Goal: Task Accomplishment & Management: Use online tool/utility

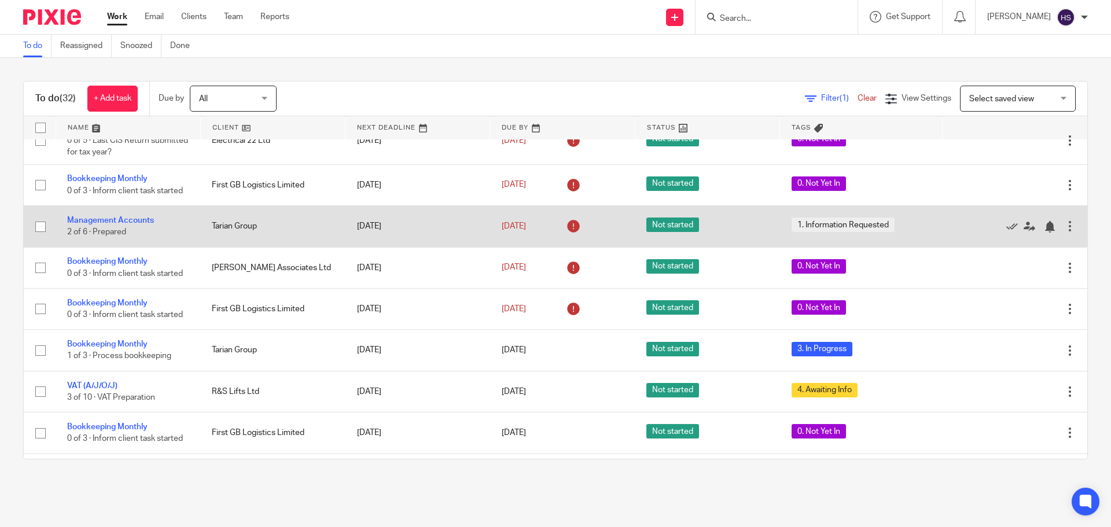
scroll to position [231, 0]
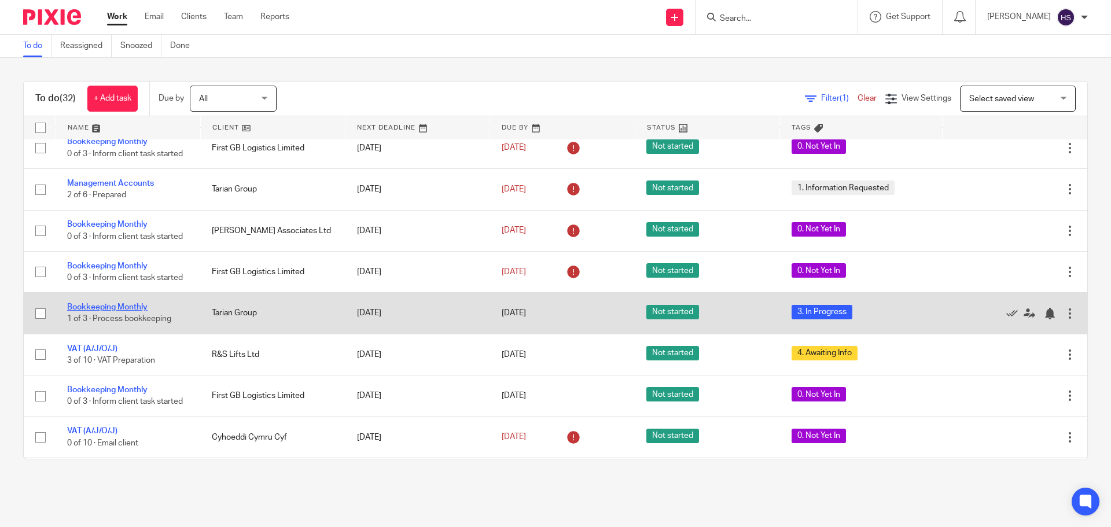
click at [115, 306] on link "Bookkeeping Monthly" at bounding box center [107, 307] width 80 height 8
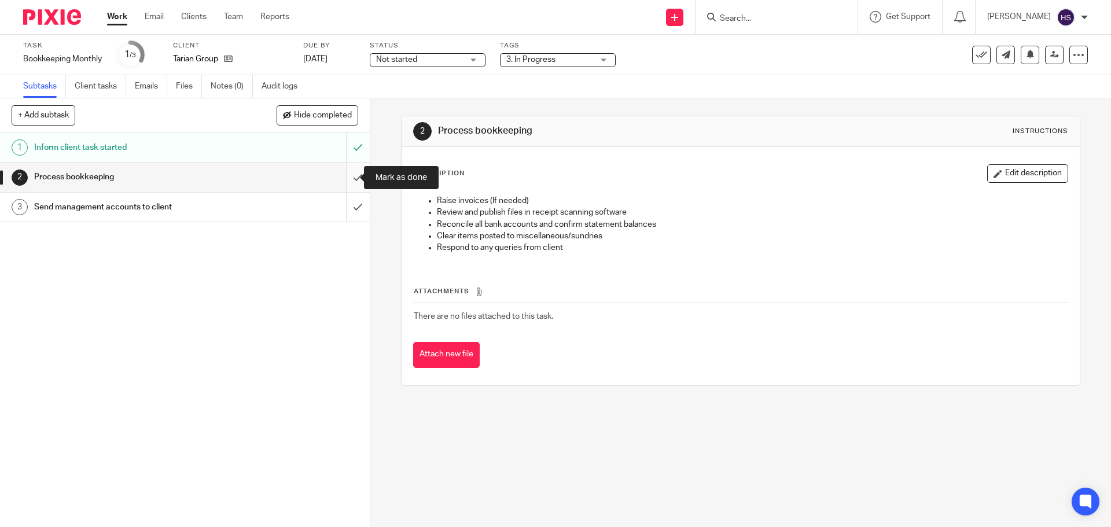
click at [346, 175] on input "submit" at bounding box center [185, 177] width 370 height 29
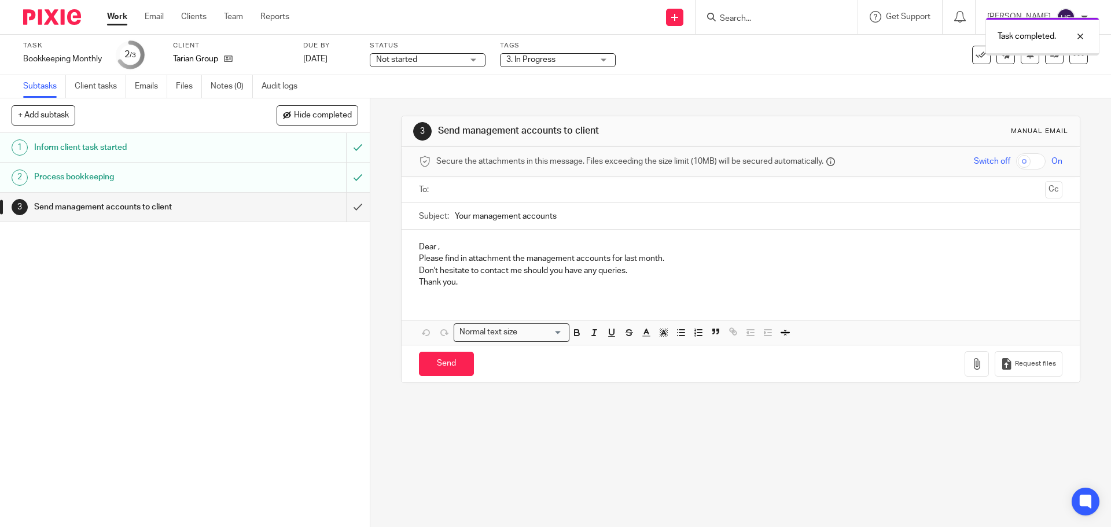
click at [343, 209] on input "submit" at bounding box center [185, 207] width 370 height 29
